Goal: Register for event/course

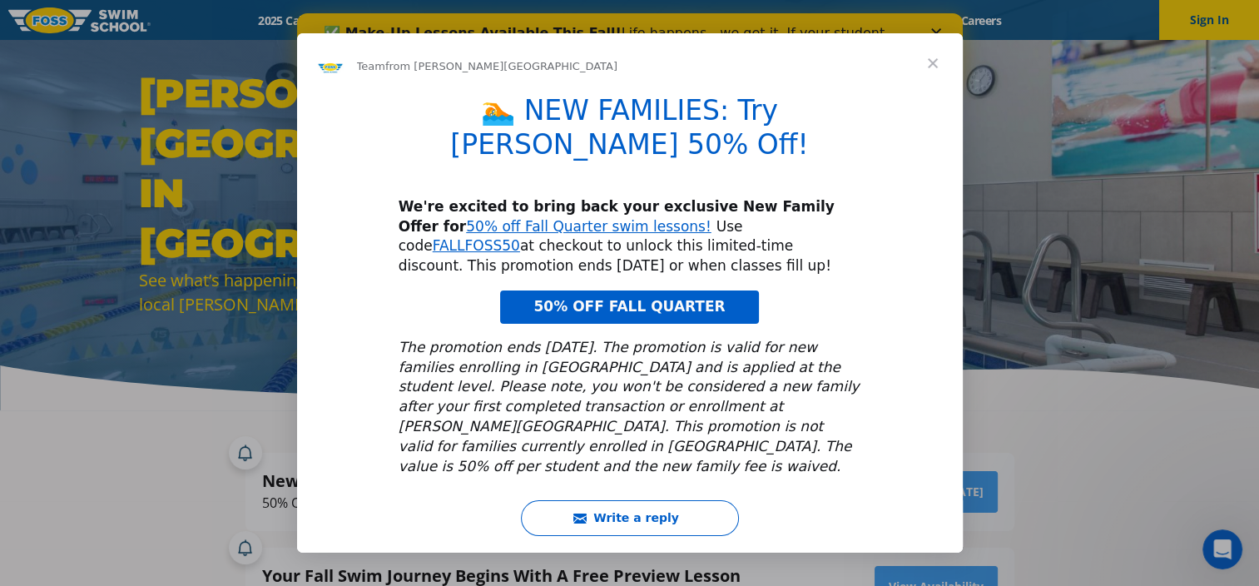
click at [932, 71] on span "Close" at bounding box center [933, 63] width 60 height 60
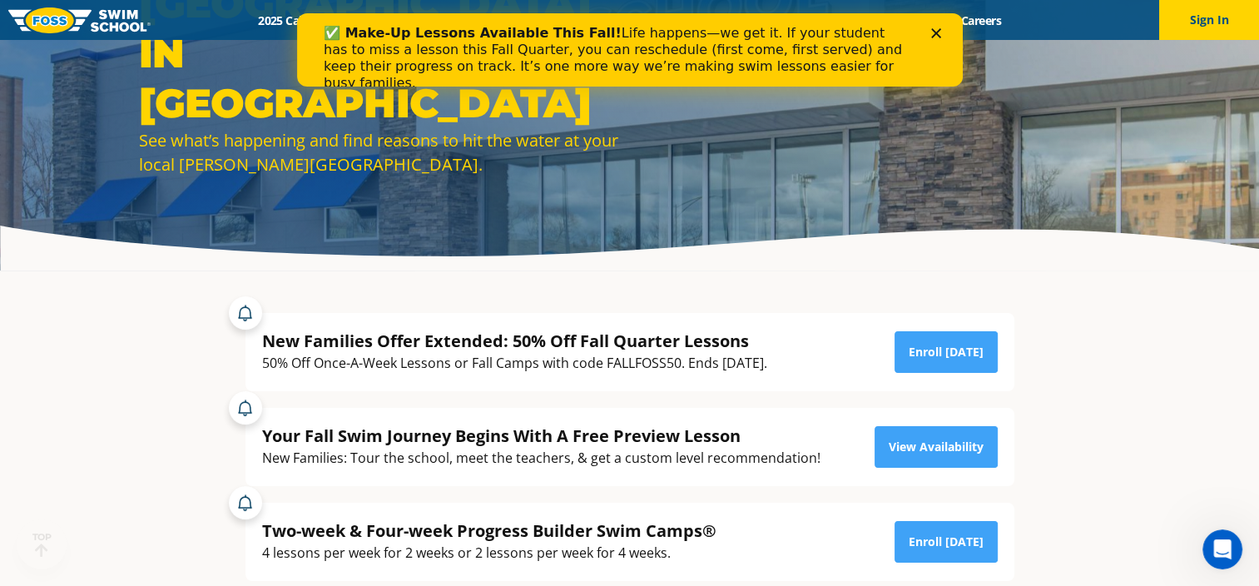
scroll to position [141, 0]
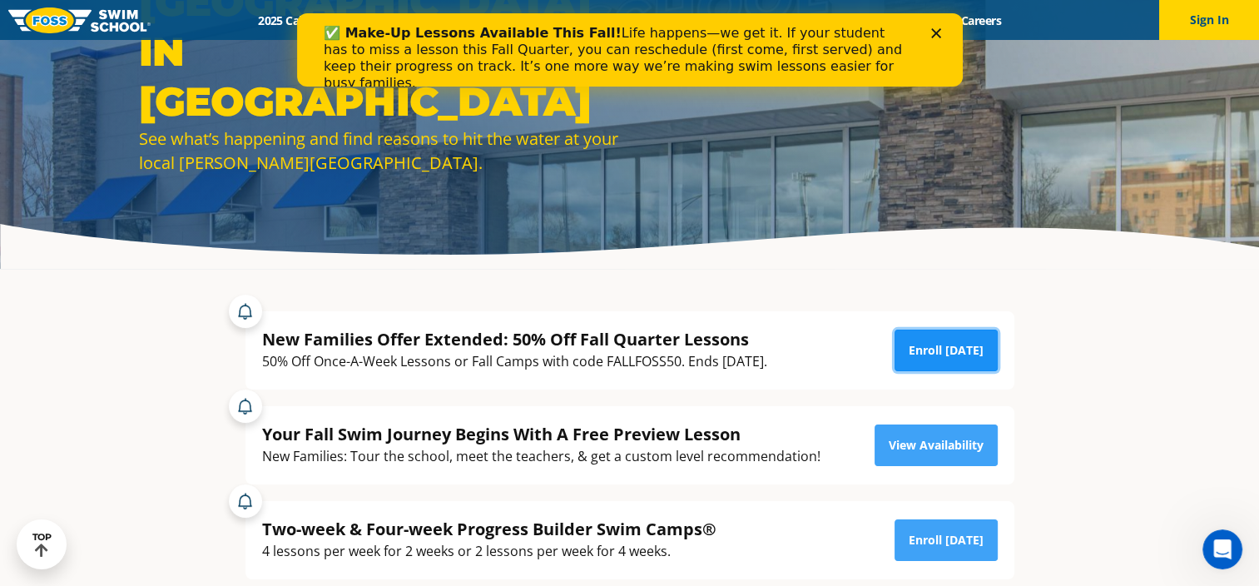
click at [949, 345] on link "Enroll Today" at bounding box center [946, 351] width 103 height 42
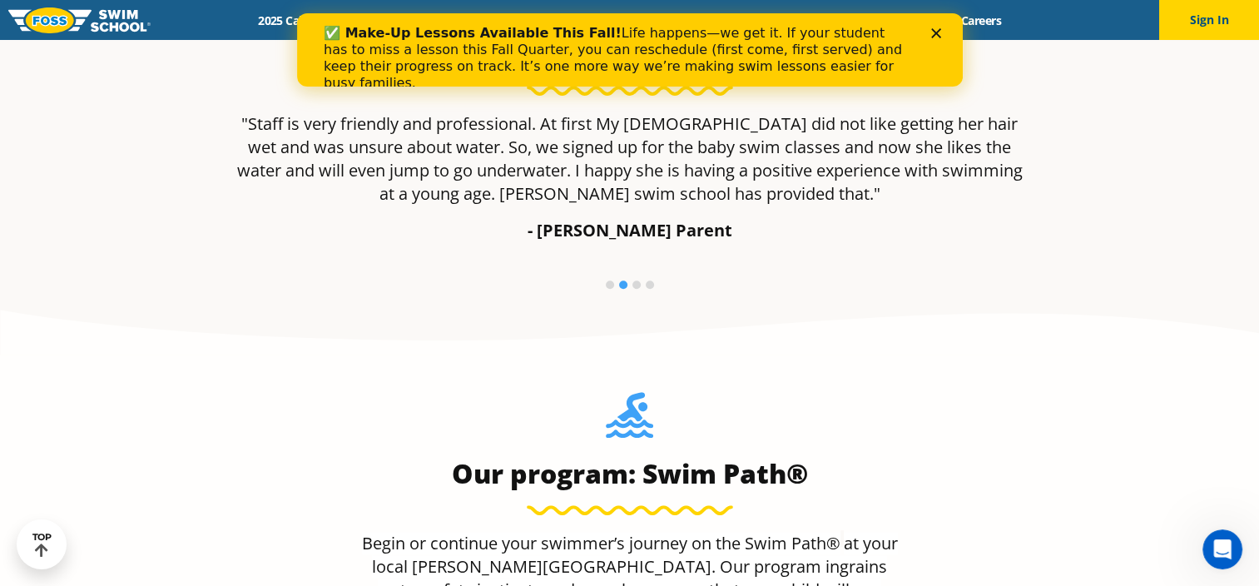
scroll to position [1151, 0]
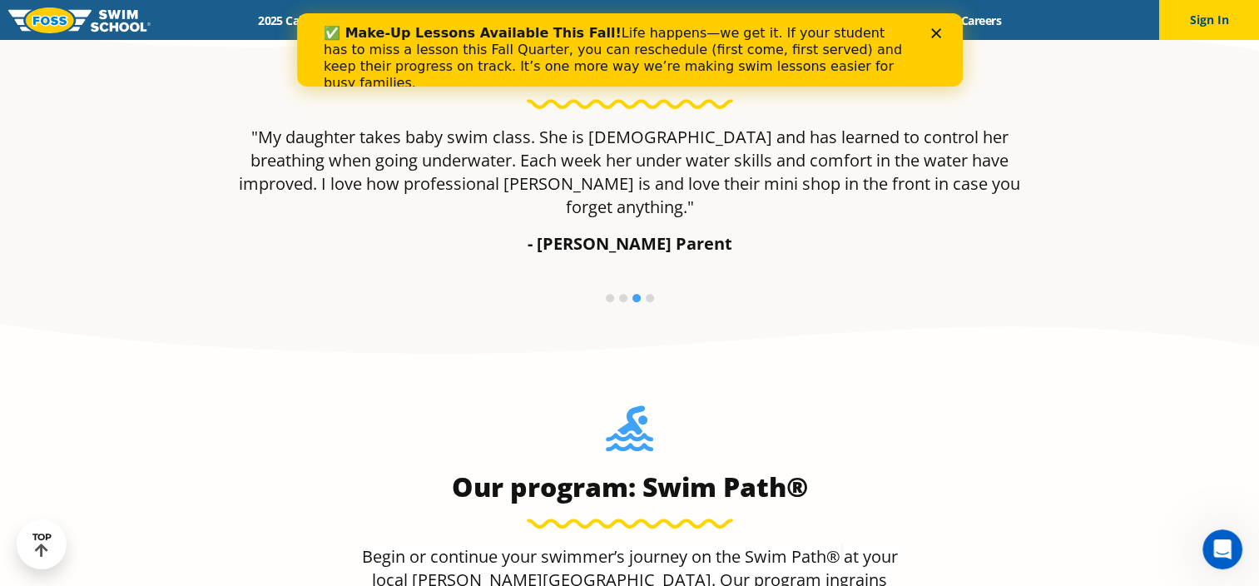
click at [649, 294] on li at bounding box center [650, 298] width 8 height 8
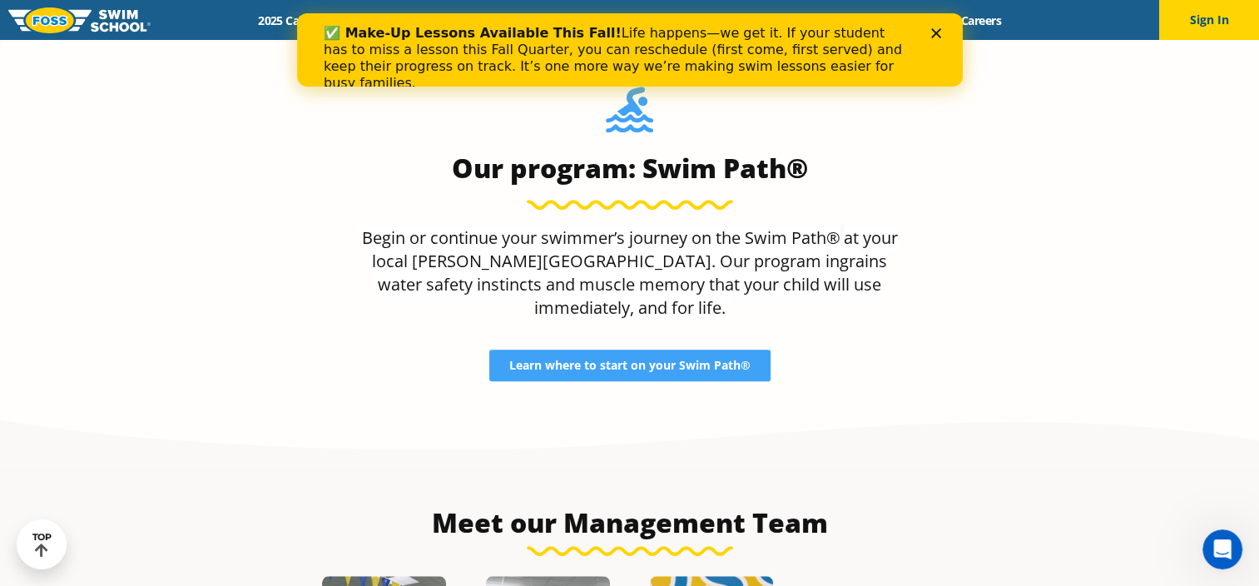
scroll to position [1471, 0]
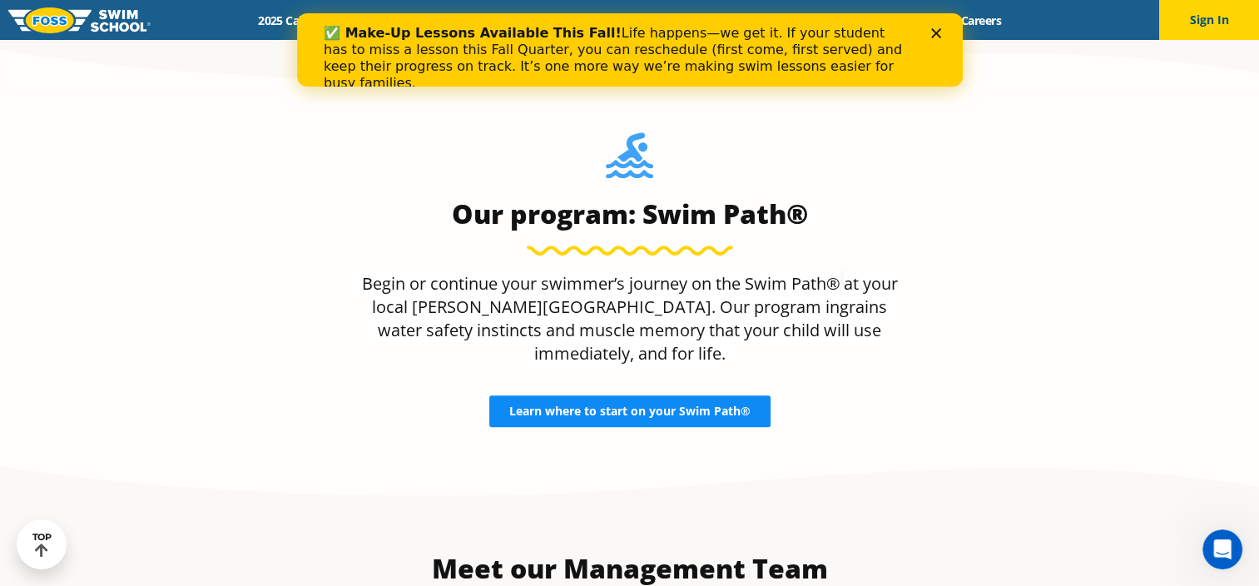
click at [623, 395] on link "Learn where to start on your Swim Path®" at bounding box center [629, 411] width 281 height 32
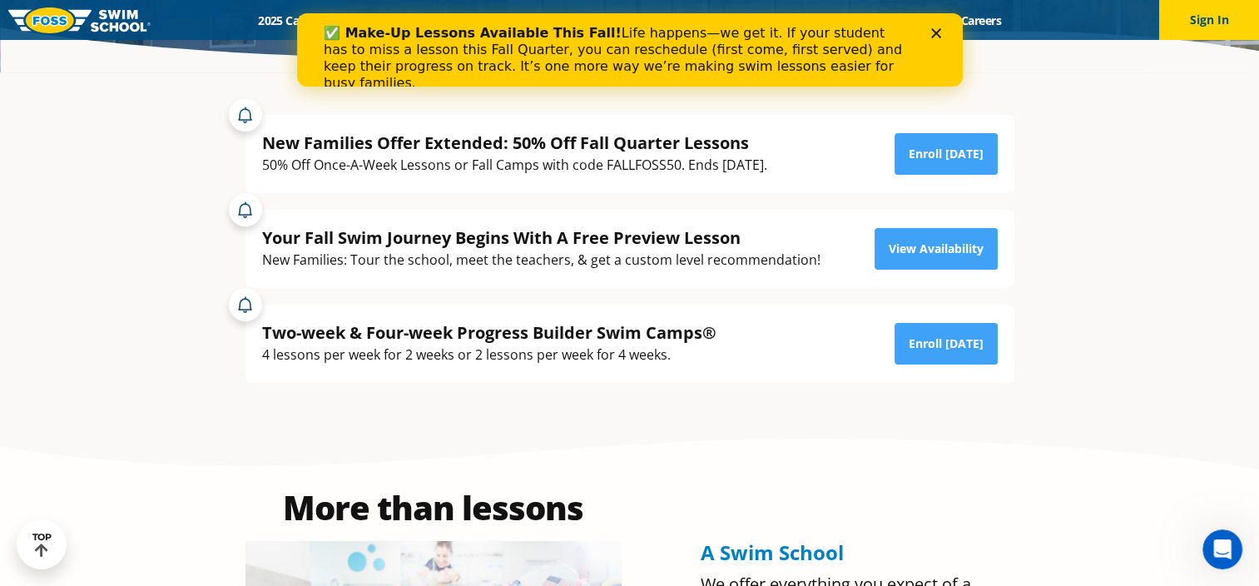
scroll to position [339, 0]
click at [938, 30] on polygon "Close" at bounding box center [936, 33] width 10 height 10
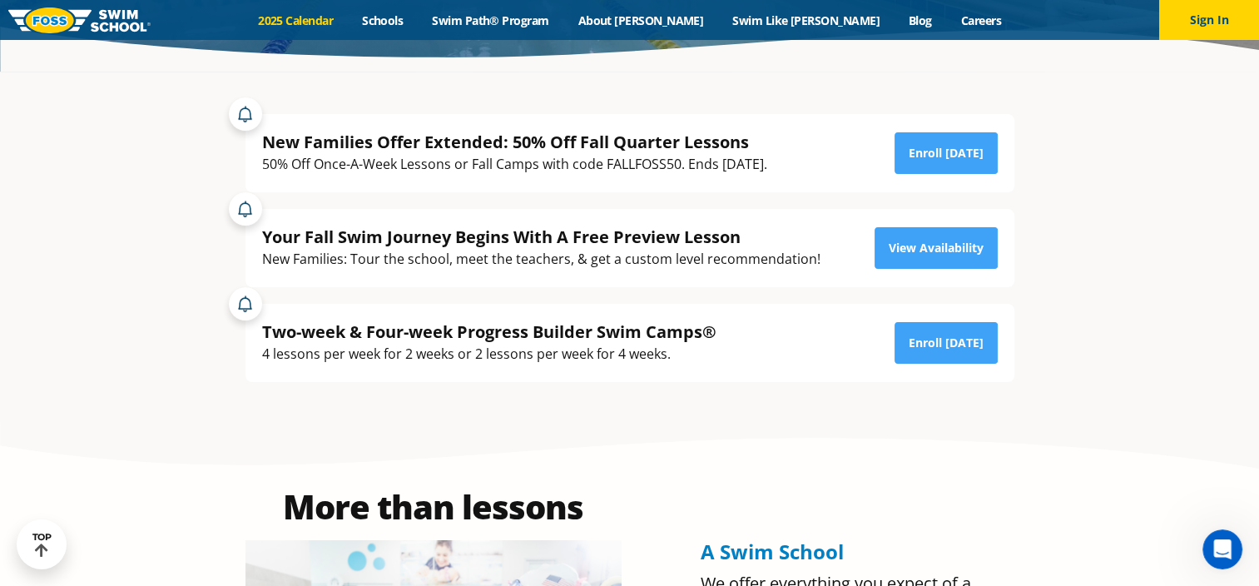
click at [348, 17] on link "2025 Calendar" at bounding box center [296, 20] width 104 height 16
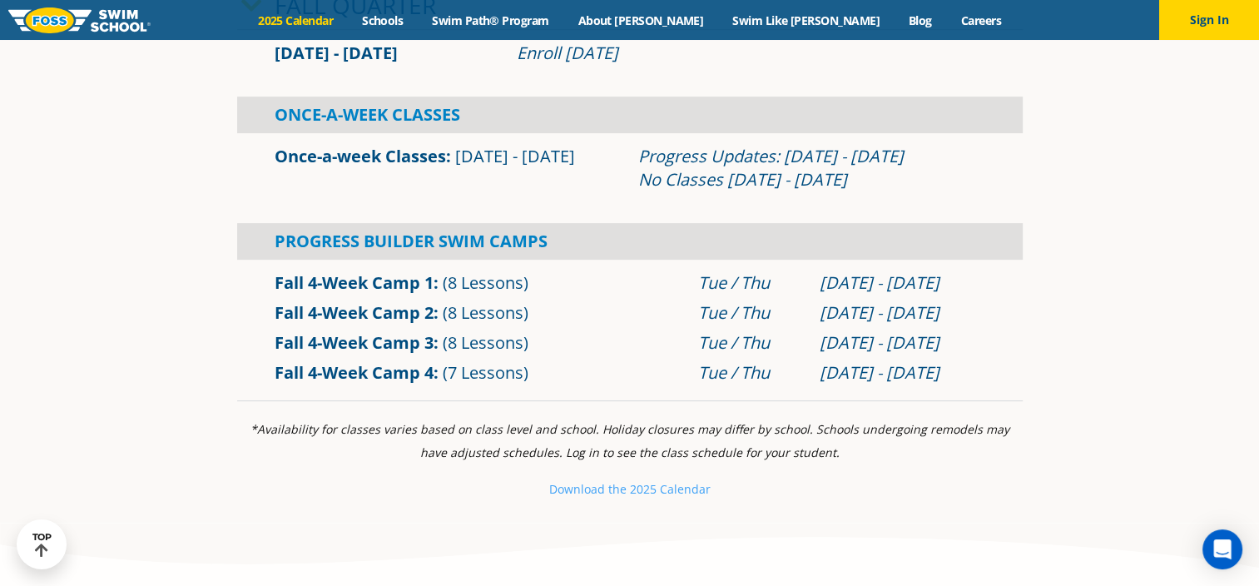
scroll to position [546, 0]
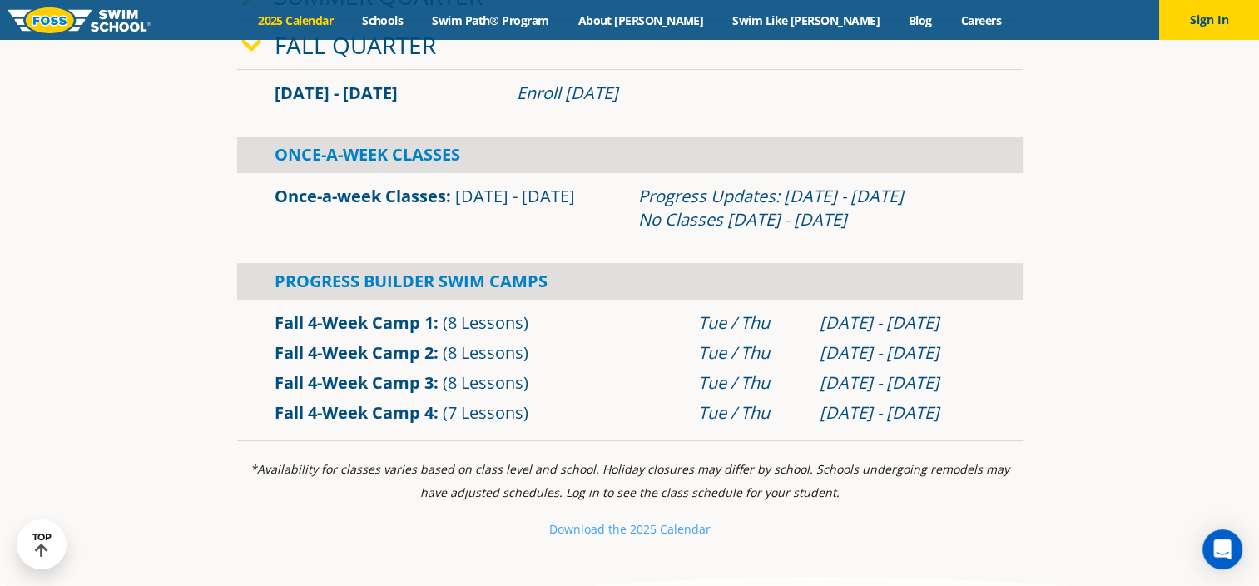
click at [346, 188] on link "Once-a-week Classes" at bounding box center [360, 196] width 171 height 22
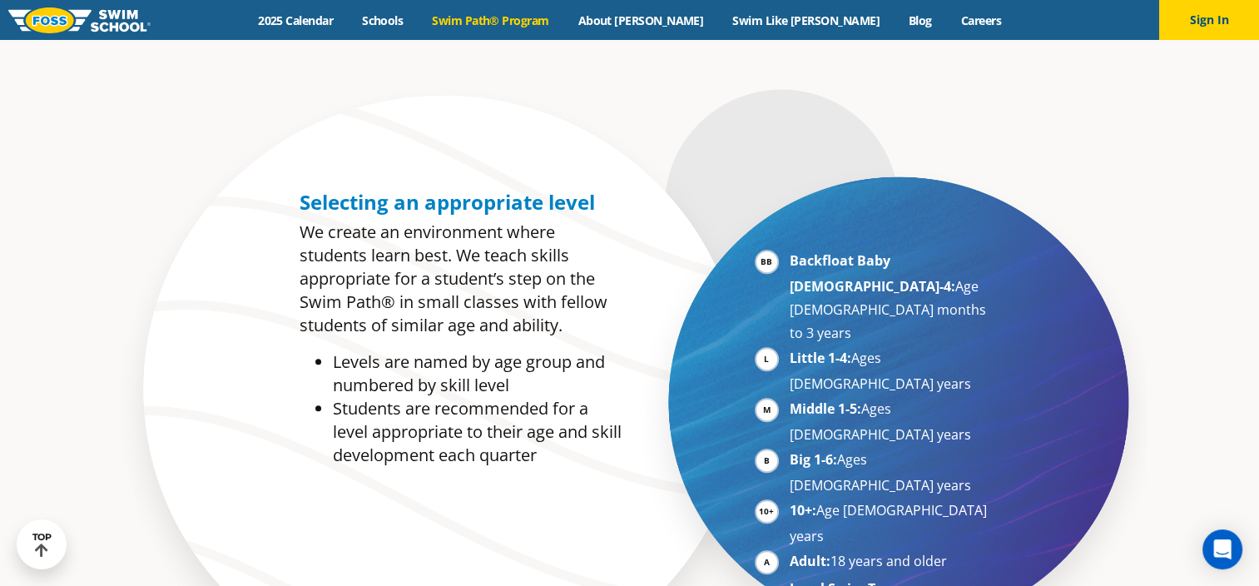
scroll to position [742, 0]
